Goal: Find specific page/section: Find specific page/section

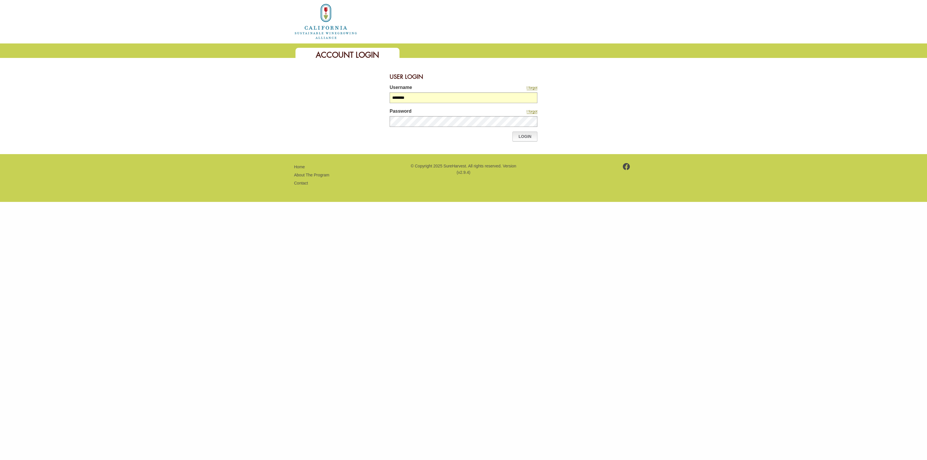
click at [526, 137] on link "Login" at bounding box center [525, 137] width 25 height 10
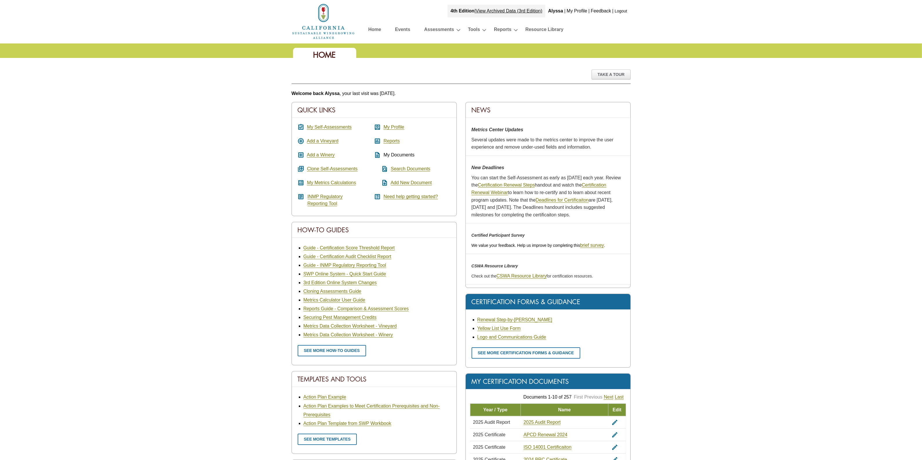
scroll to position [109, 0]
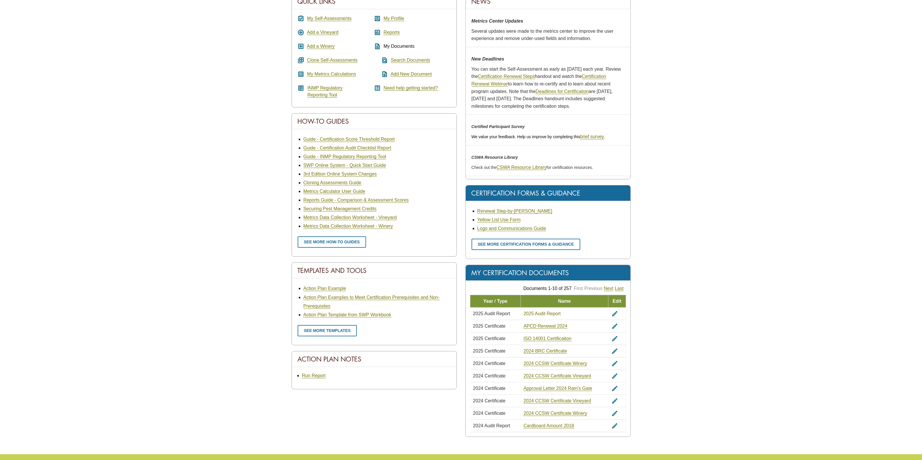
click at [545, 313] on link "2025 Audit Report" at bounding box center [541, 313] width 37 height 5
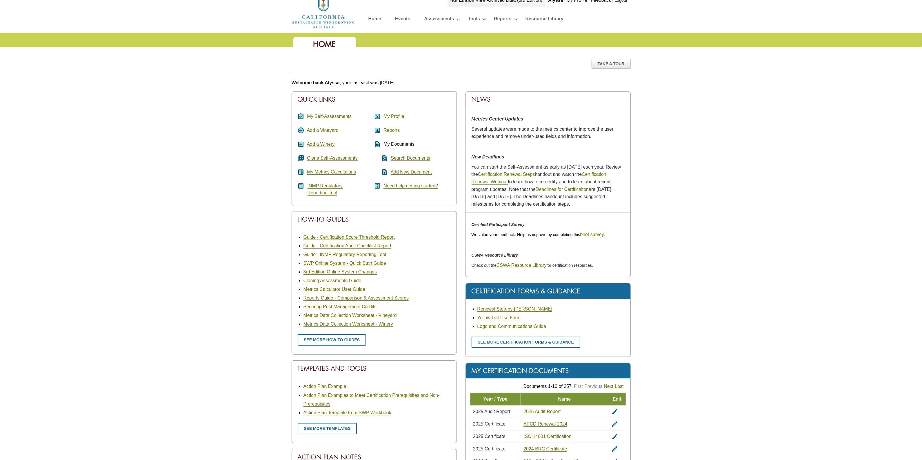
scroll to position [0, 0]
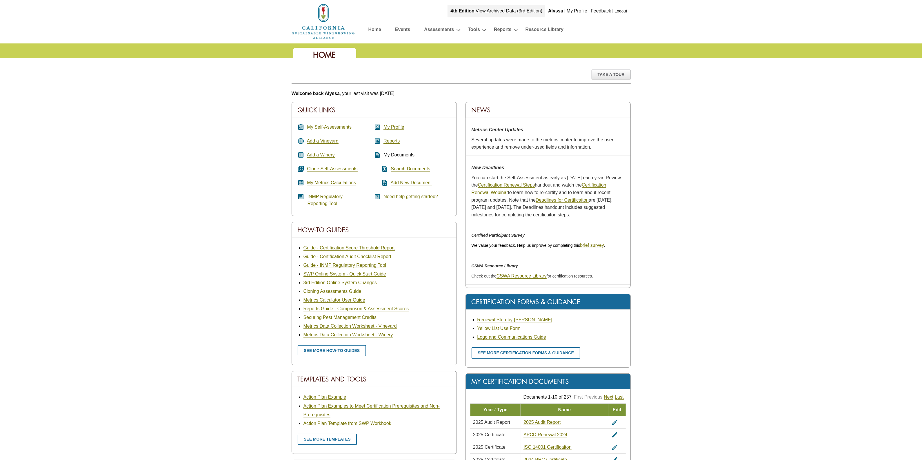
click at [335, 125] on link "My Self-Assessments" at bounding box center [329, 127] width 45 height 5
